Goal: Task Accomplishment & Management: Complete application form

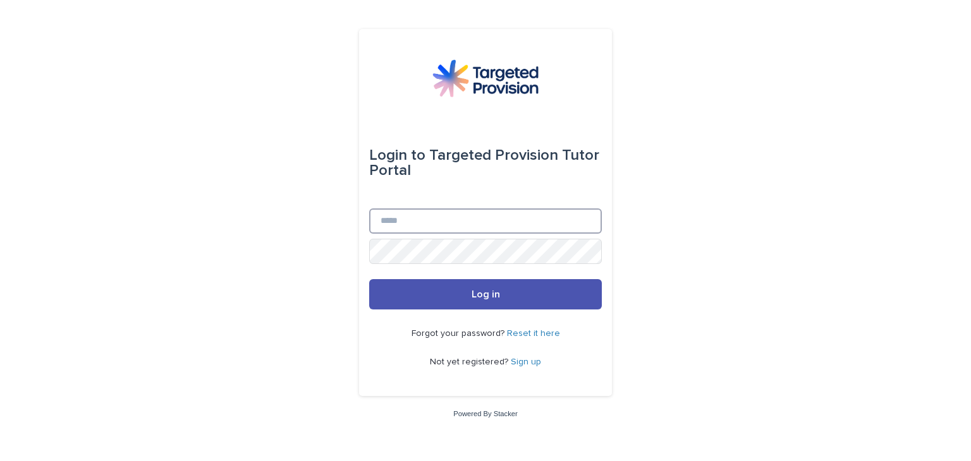
click at [436, 222] on input "Email" at bounding box center [485, 221] width 233 height 25
type input "**********"
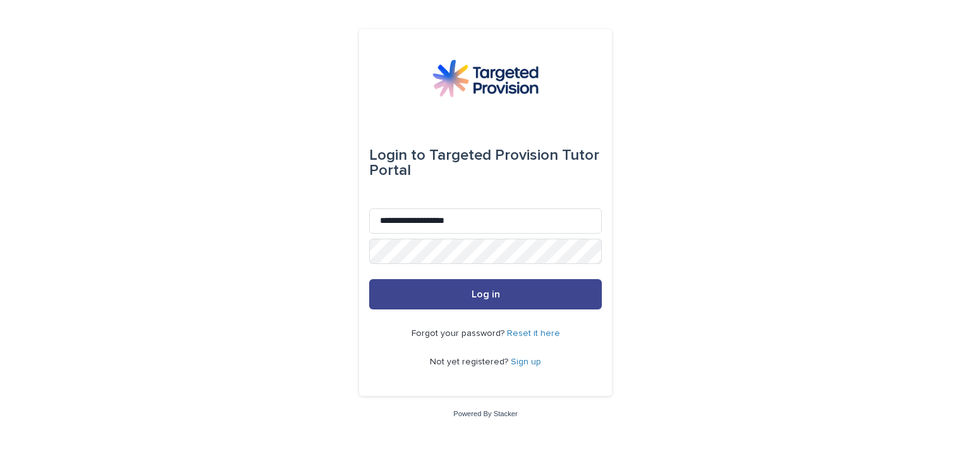
click at [474, 290] on span "Log in" at bounding box center [486, 295] width 28 height 10
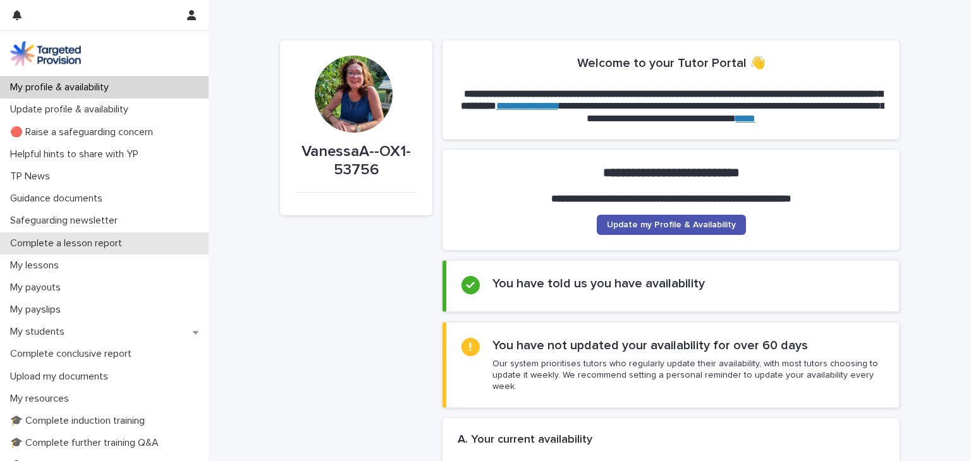
click at [70, 246] on p "Complete a lesson report" at bounding box center [68, 244] width 127 height 12
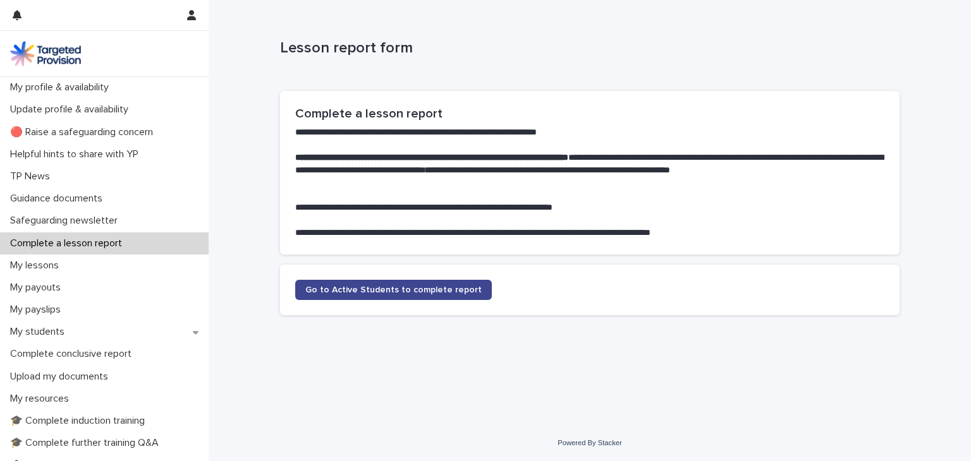
click at [413, 296] on link "Go to Active Students to complete report" at bounding box center [393, 290] width 197 height 20
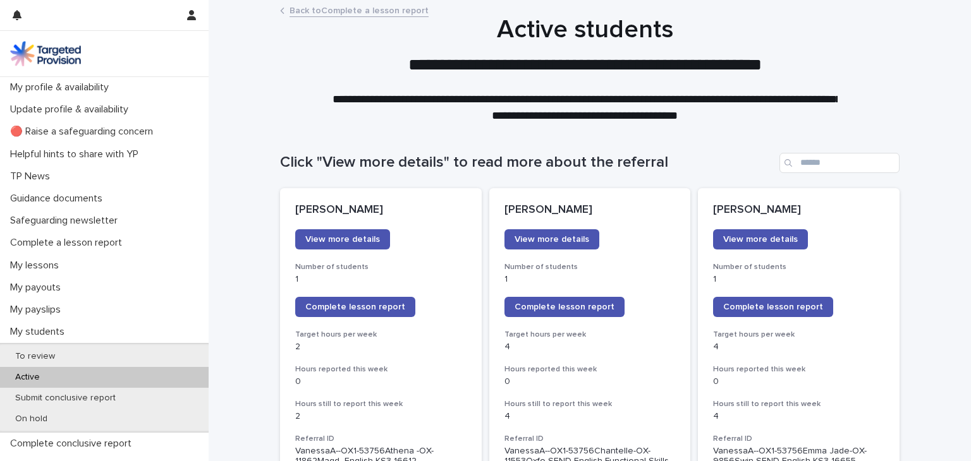
click at [742, 307] on span "Complete lesson report" at bounding box center [773, 307] width 100 height 9
